Goal: Information Seeking & Learning: Learn about a topic

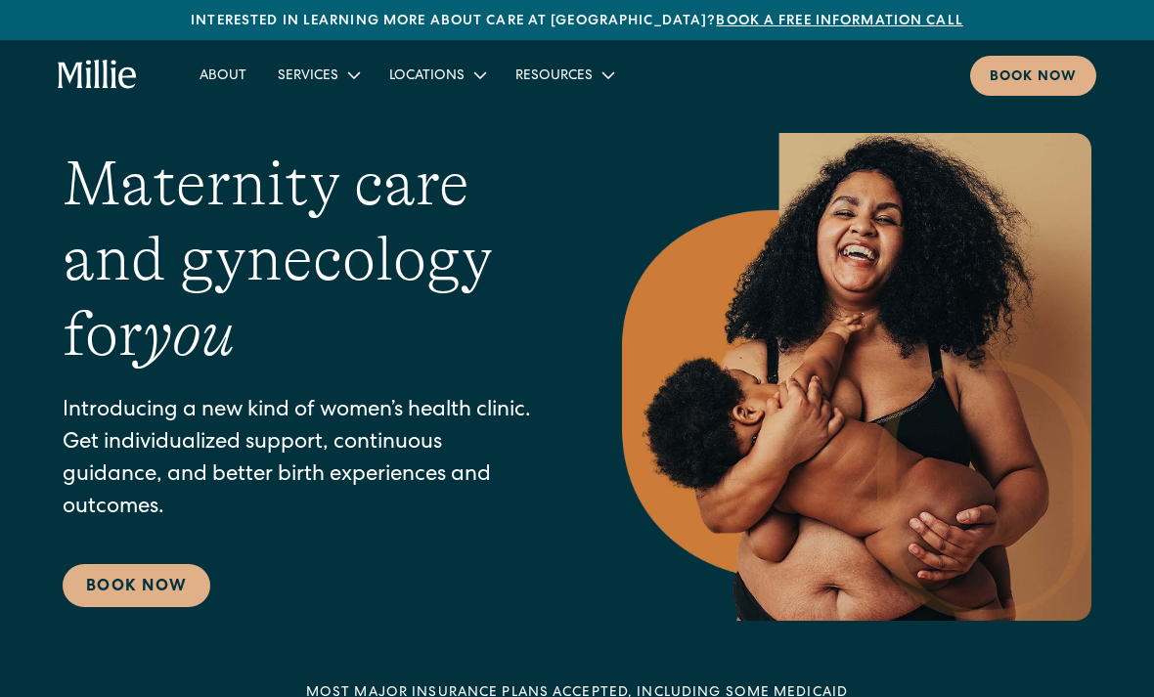
click at [285, 76] on div "Services" at bounding box center [308, 76] width 61 height 21
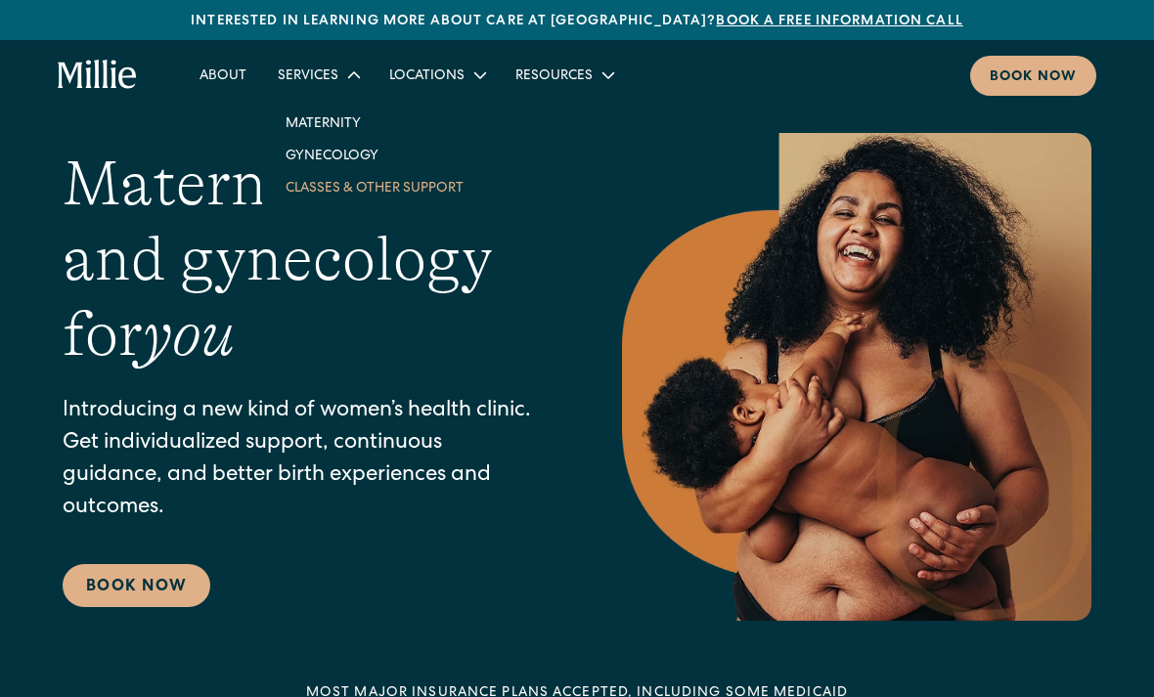
click at [312, 193] on link "Classes & Other Support" at bounding box center [374, 187] width 209 height 32
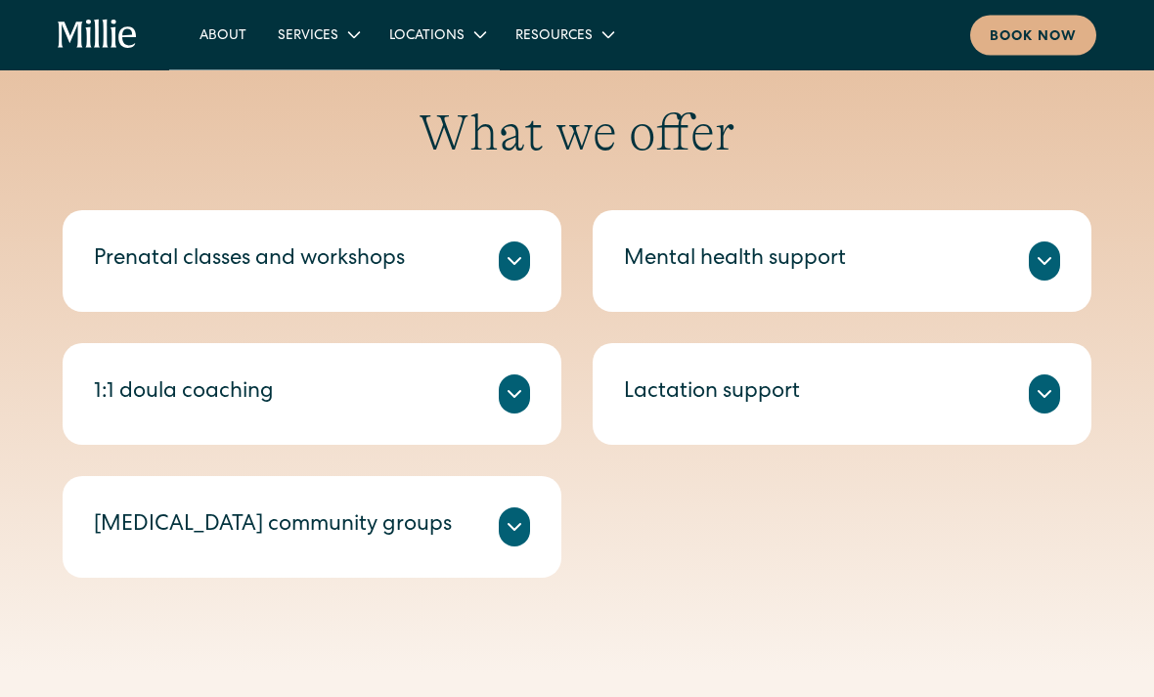
click at [214, 268] on div "Prenatal classes and workshops" at bounding box center [249, 261] width 311 height 32
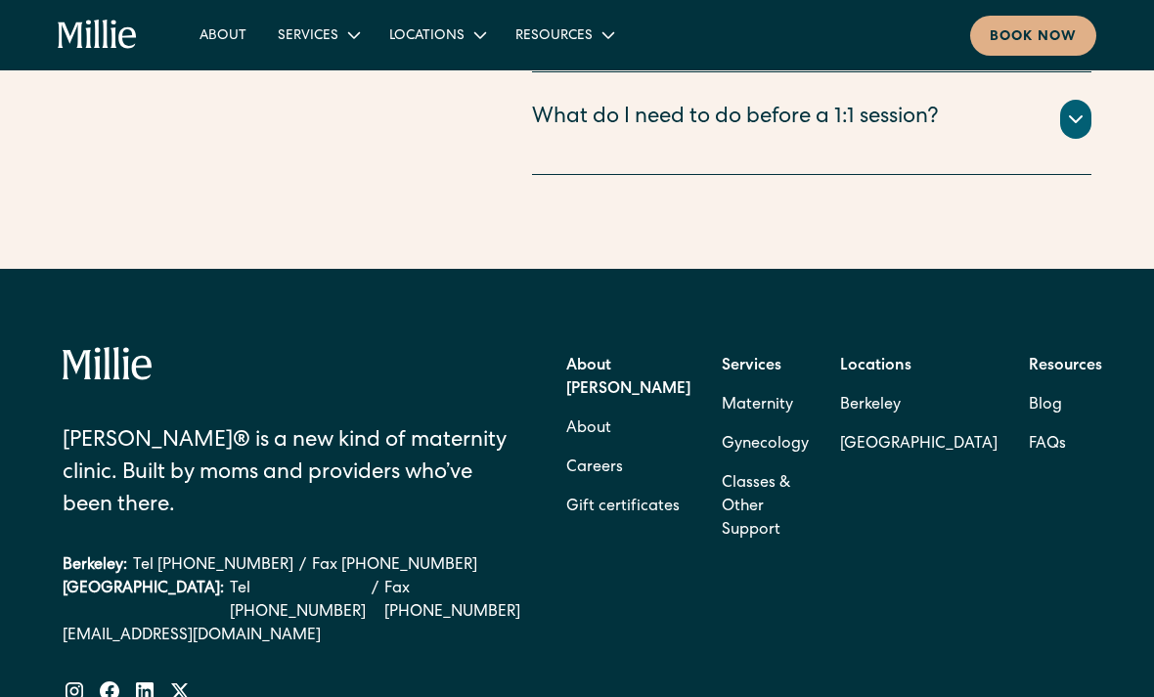
scroll to position [3450, 0]
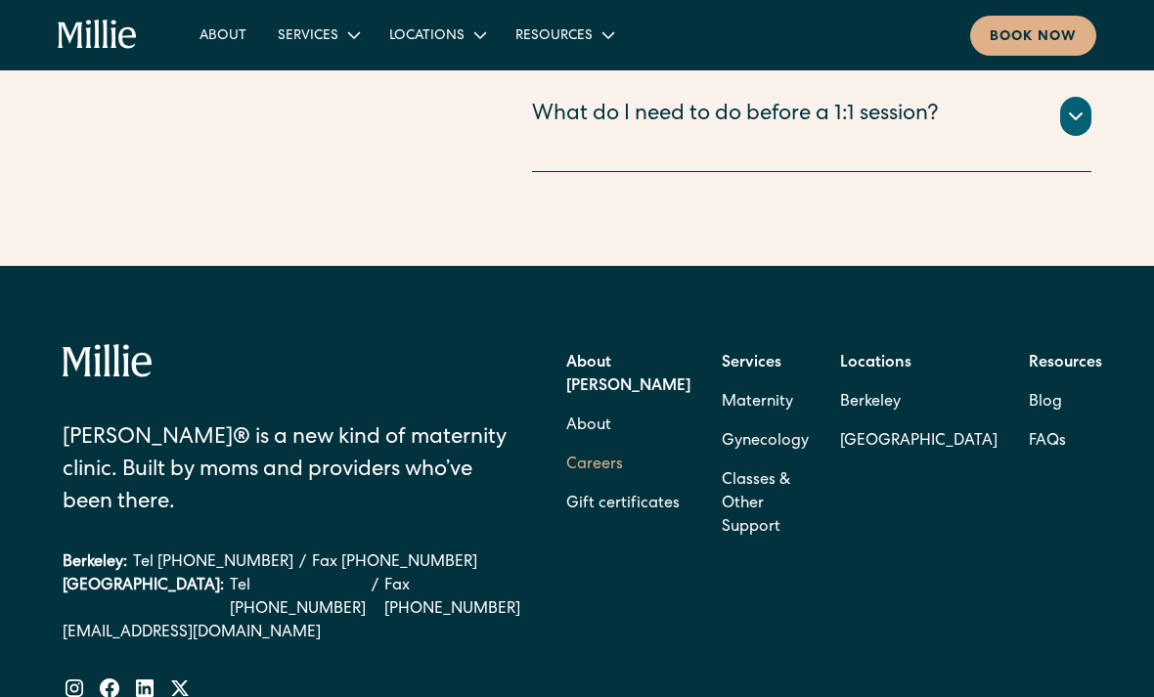
click at [608, 446] on link "Careers" at bounding box center [594, 465] width 57 height 39
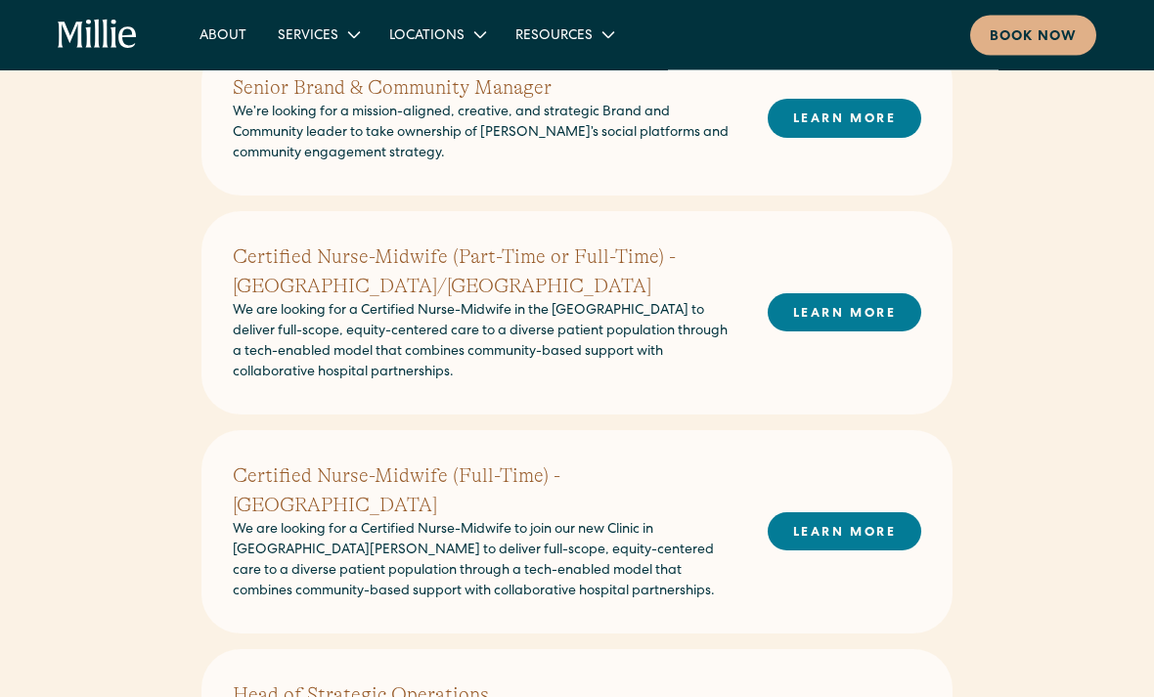
scroll to position [957, 0]
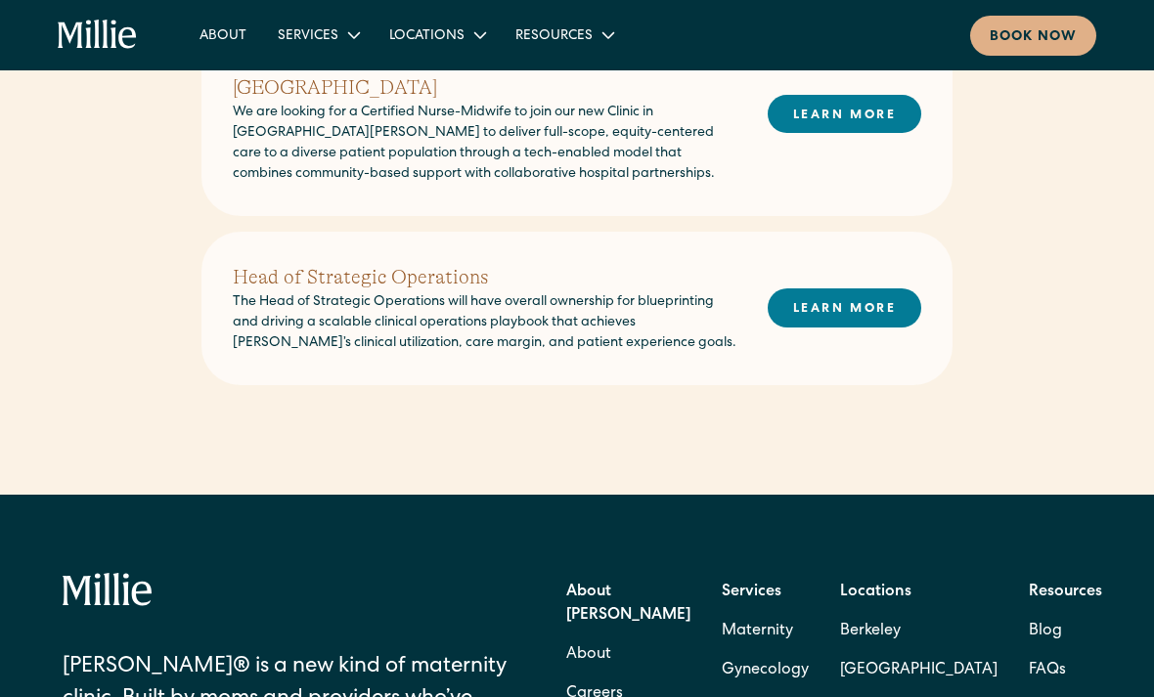
click at [273, 263] on h2 "Head of Strategic Operations" at bounding box center [485, 277] width 504 height 29
click at [791, 288] on link "LEARN MORE" at bounding box center [845, 307] width 154 height 38
